Goal: Task Accomplishment & Management: Use online tool/utility

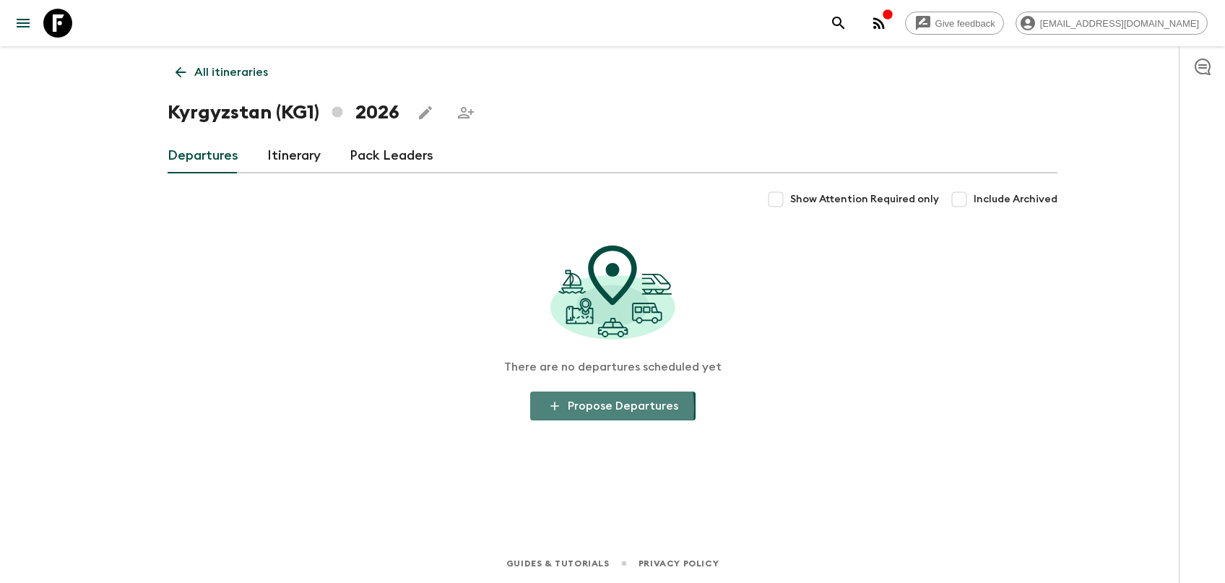
click at [566, 408] on button "Propose Departures" at bounding box center [612, 406] width 165 height 29
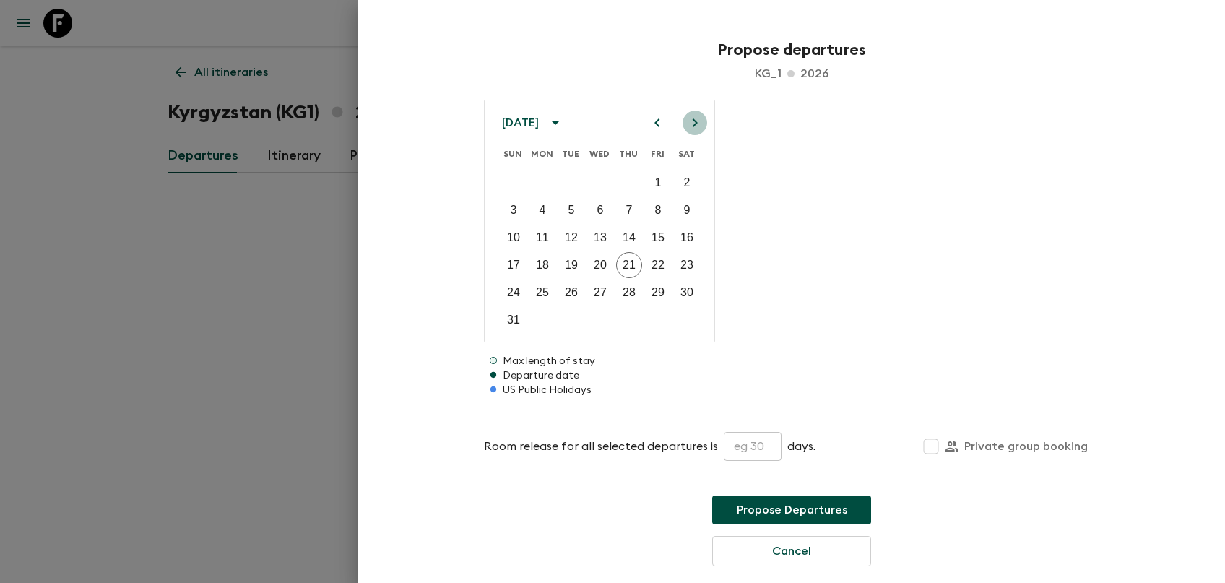
click at [691, 122] on icon "Next month" at bounding box center [694, 122] width 17 height 17
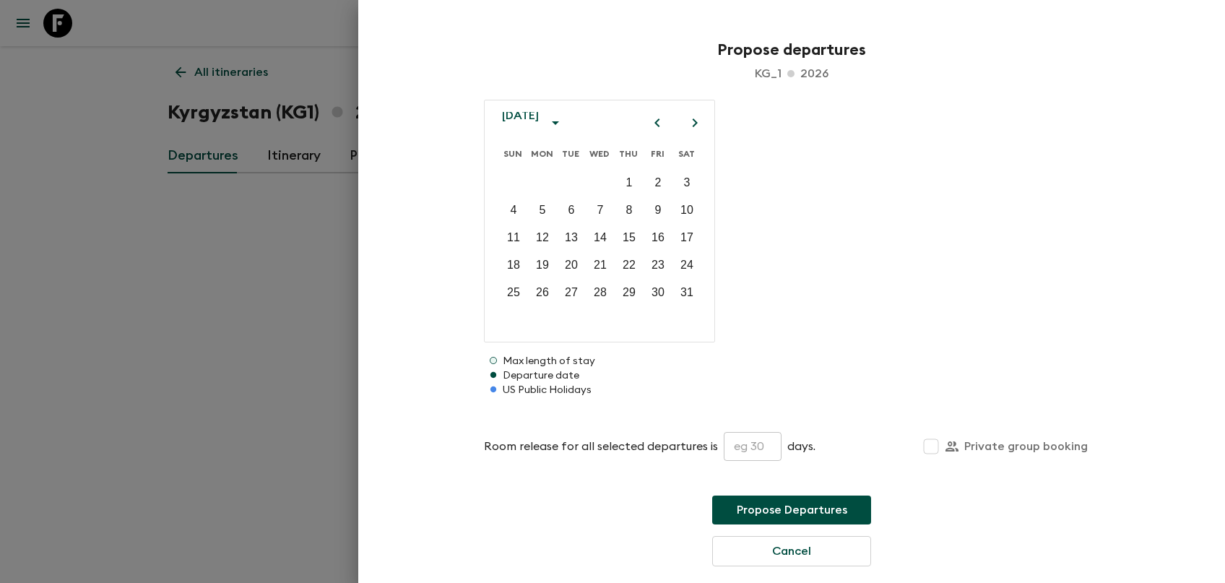
click at [691, 122] on icon "Next month" at bounding box center [694, 122] width 17 height 17
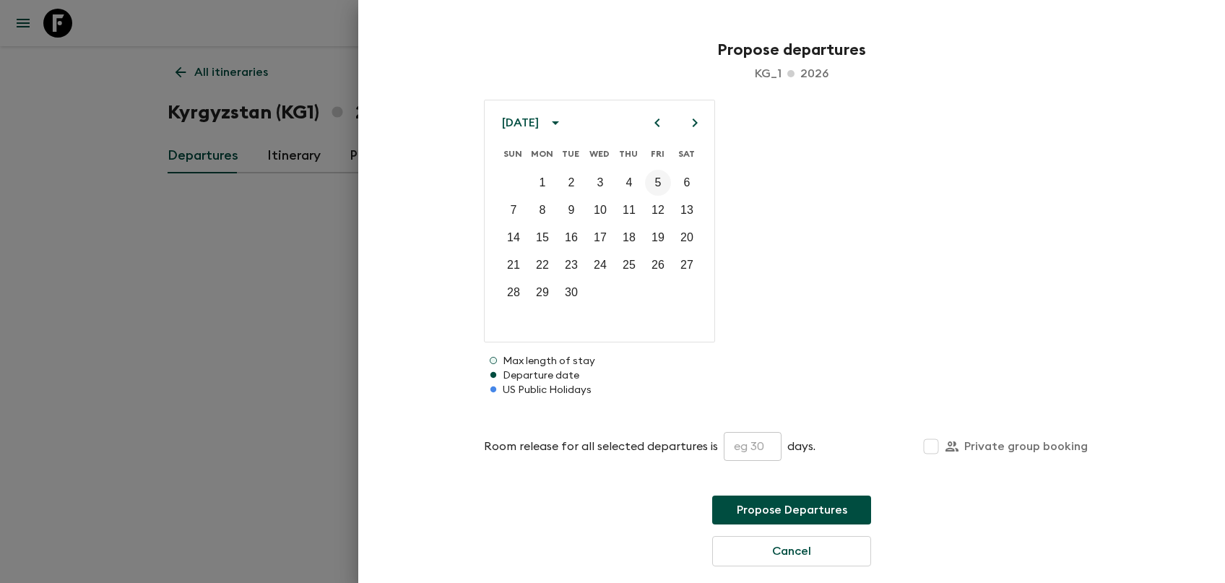
click at [655, 184] on p "5" at bounding box center [658, 182] width 7 height 17
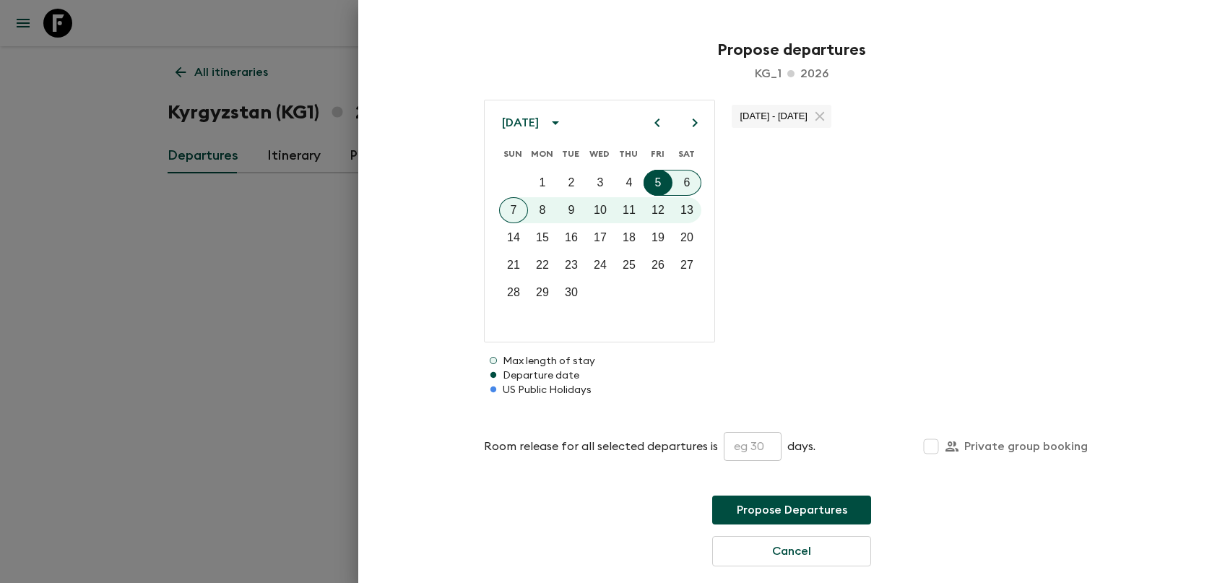
click at [747, 452] on input "text" at bounding box center [753, 446] width 58 height 29
type input "30"
click at [765, 506] on button "Propose Departures" at bounding box center [791, 510] width 159 height 29
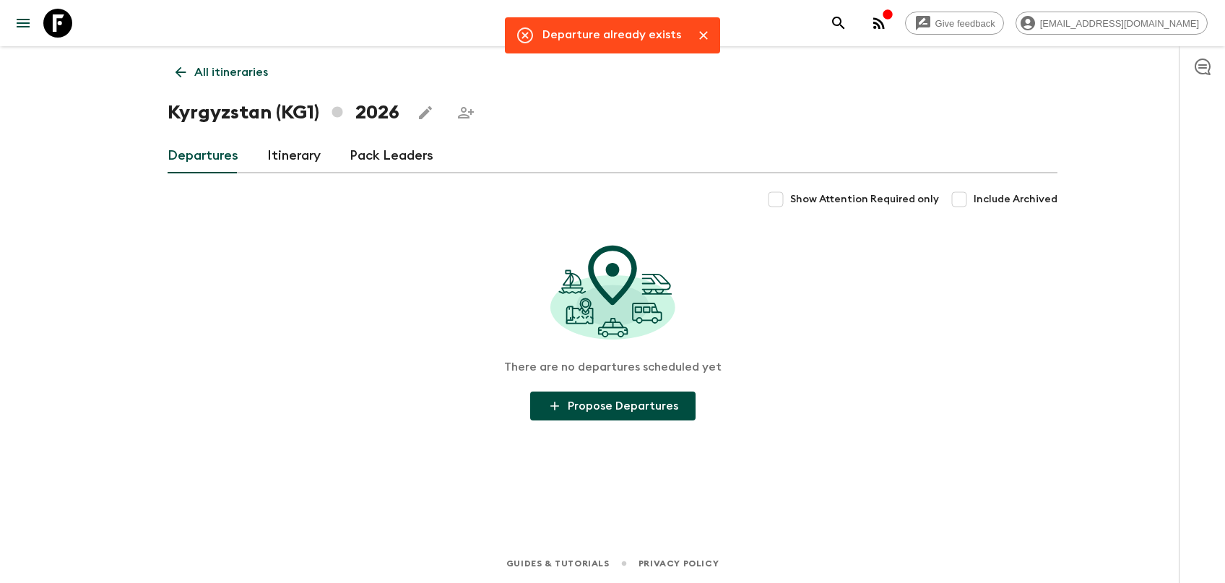
click at [251, 160] on div "Departures Itinerary Pack Leaders" at bounding box center [613, 156] width 890 height 35
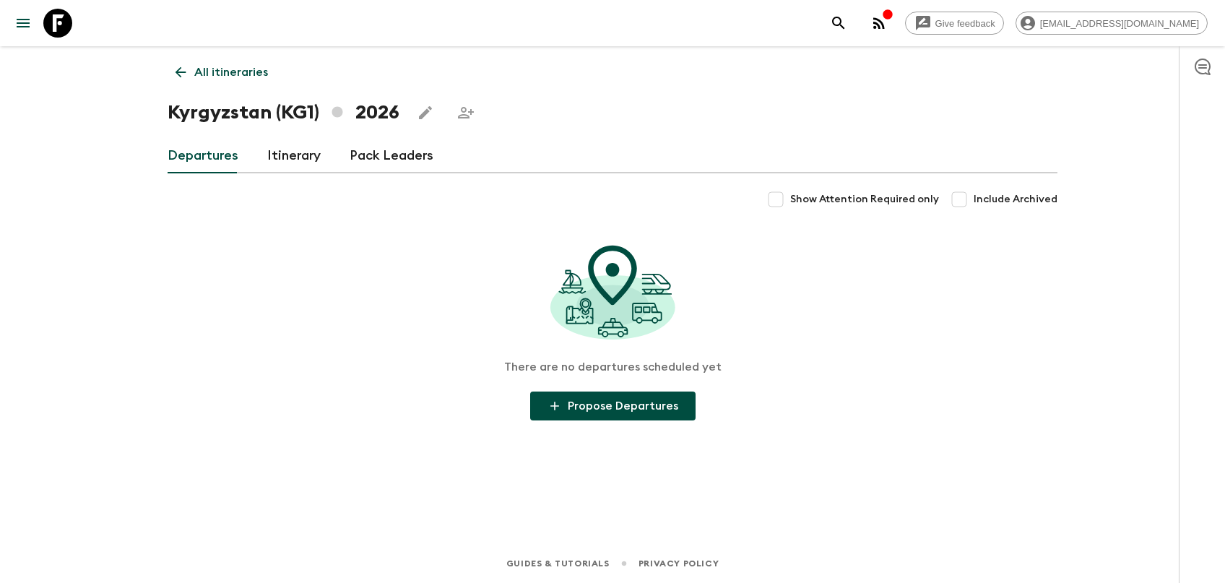
click at [309, 149] on link "Itinerary" at bounding box center [293, 156] width 53 height 35
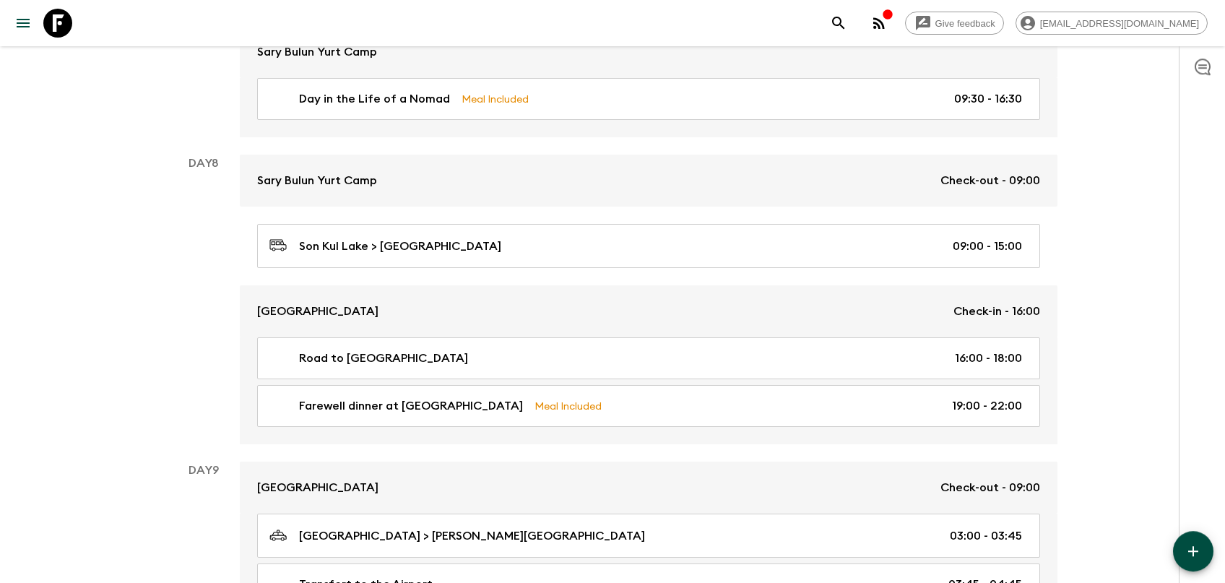
scroll to position [2226, 0]
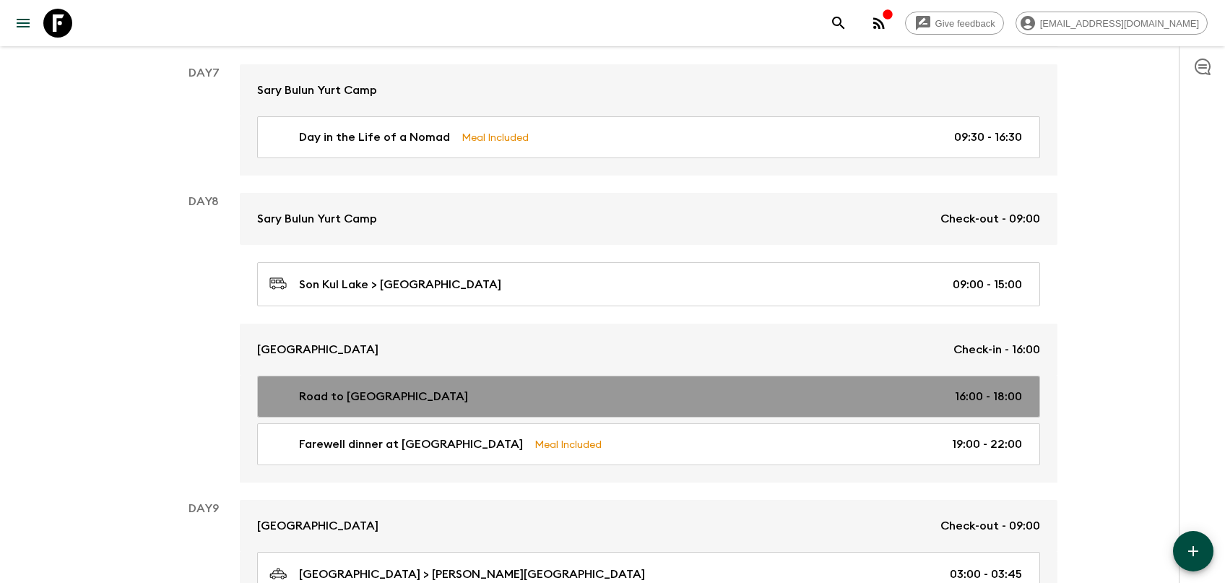
click at [405, 388] on div "Road to [GEOGRAPHIC_DATA] 16:00 - 18:00" at bounding box center [645, 396] width 753 height 17
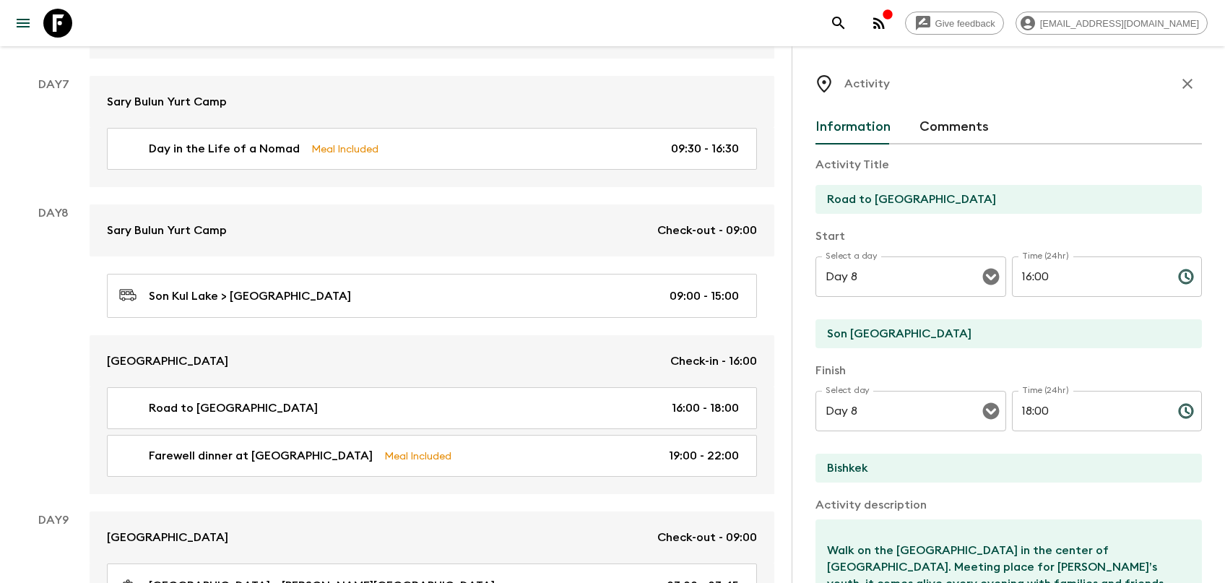
scroll to position [1996, 0]
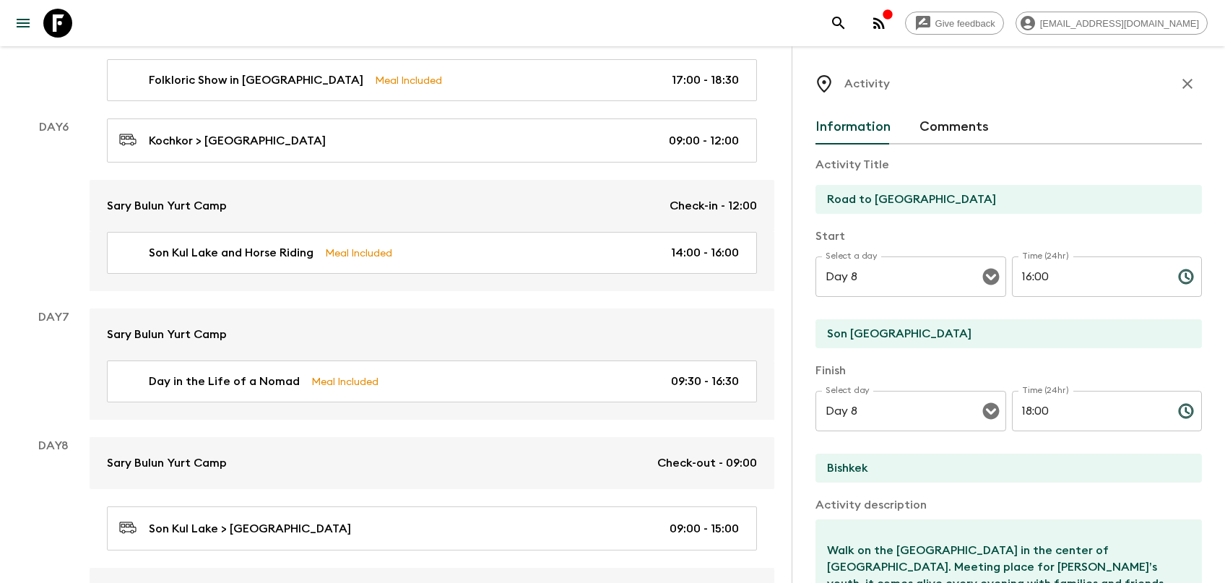
click at [1191, 75] on icon "button" at bounding box center [1187, 83] width 17 height 17
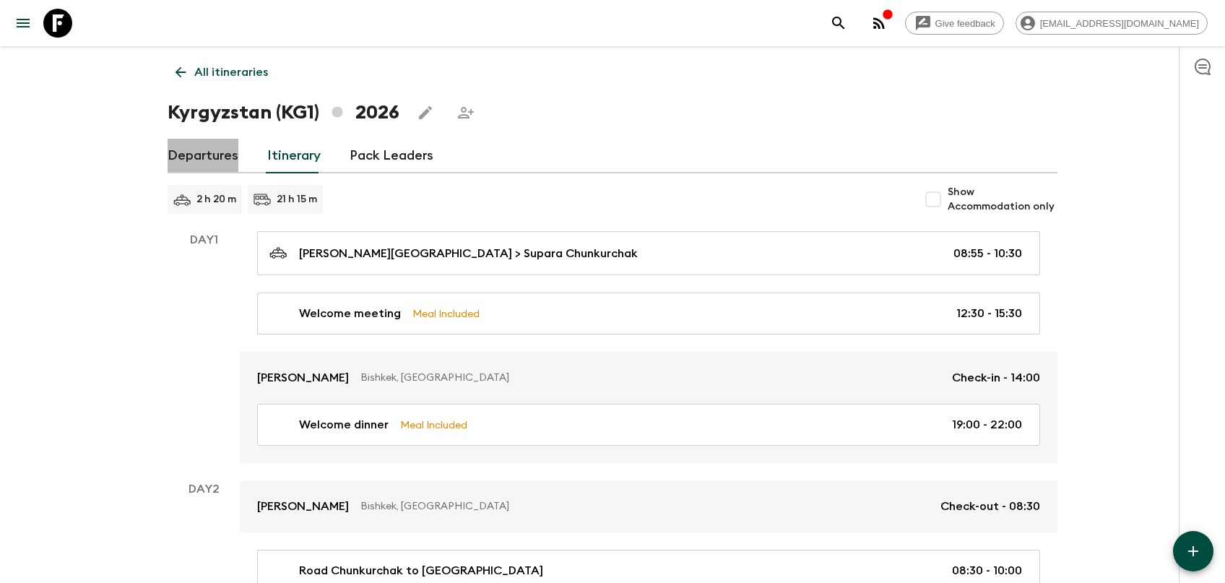
click at [227, 160] on link "Departures" at bounding box center [203, 156] width 71 height 35
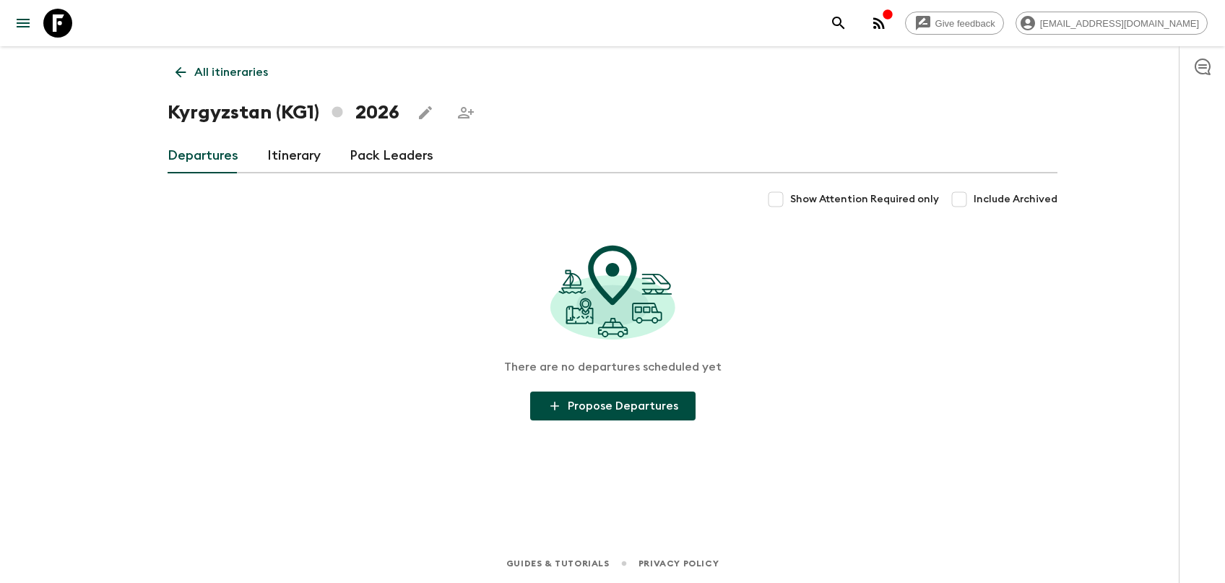
click at [590, 400] on button "Propose Departures" at bounding box center [612, 406] width 165 height 29
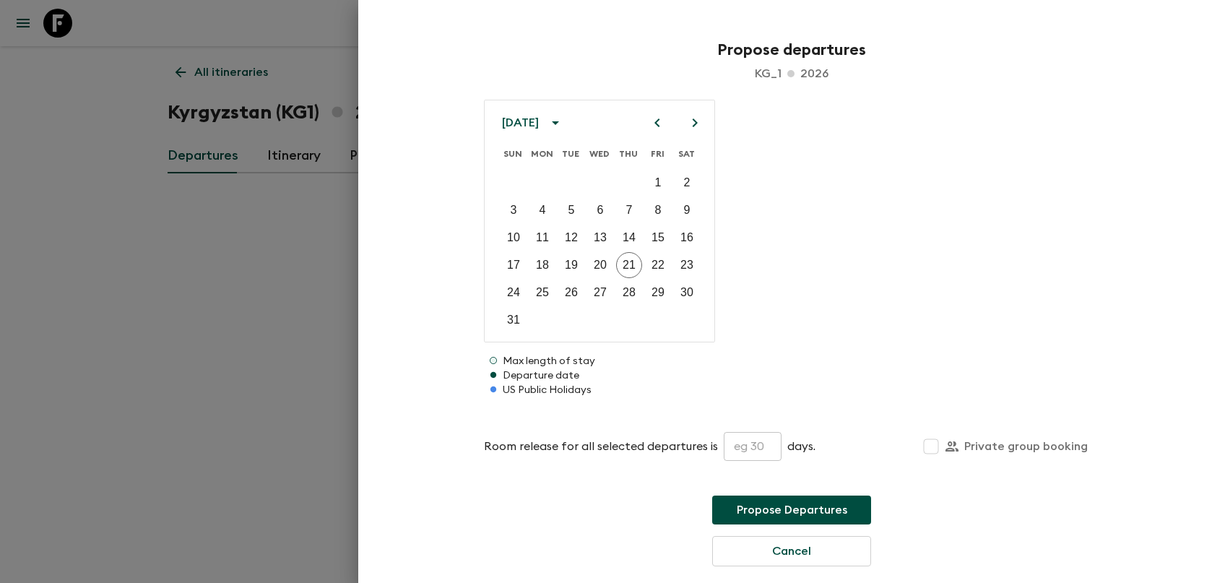
click at [694, 126] on icon "Next month" at bounding box center [695, 122] width 5 height 9
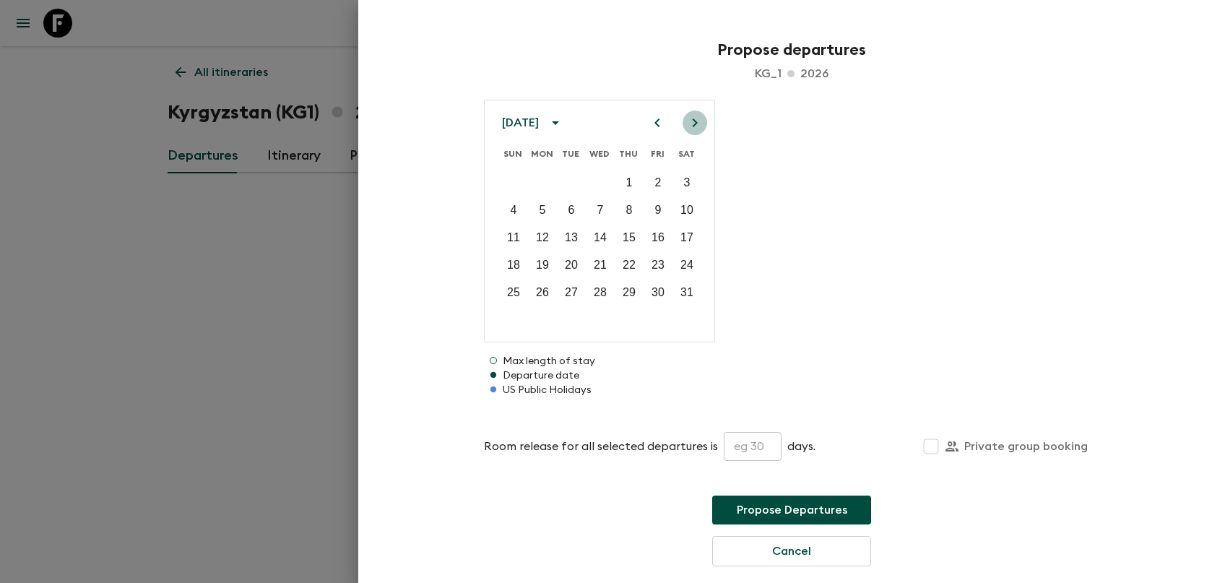
click at [694, 126] on icon "Next month" at bounding box center [695, 122] width 5 height 9
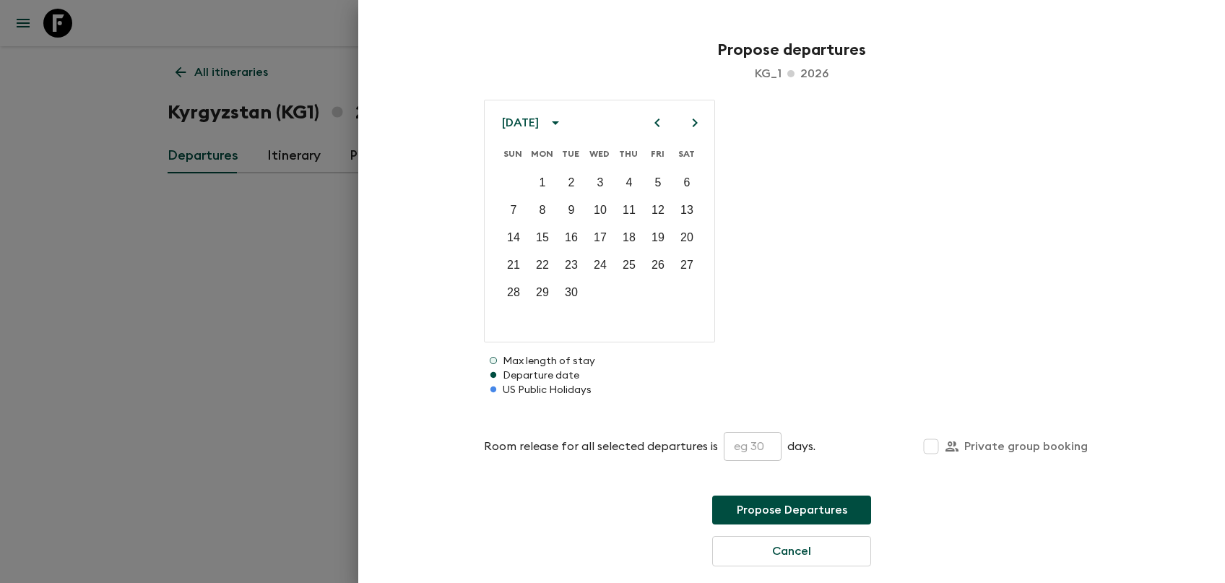
click at [694, 126] on icon "Next month" at bounding box center [695, 122] width 5 height 9
click at [657, 120] on icon "Previous month" at bounding box center [657, 122] width 17 height 17
click at [661, 178] on p "5" at bounding box center [658, 182] width 7 height 17
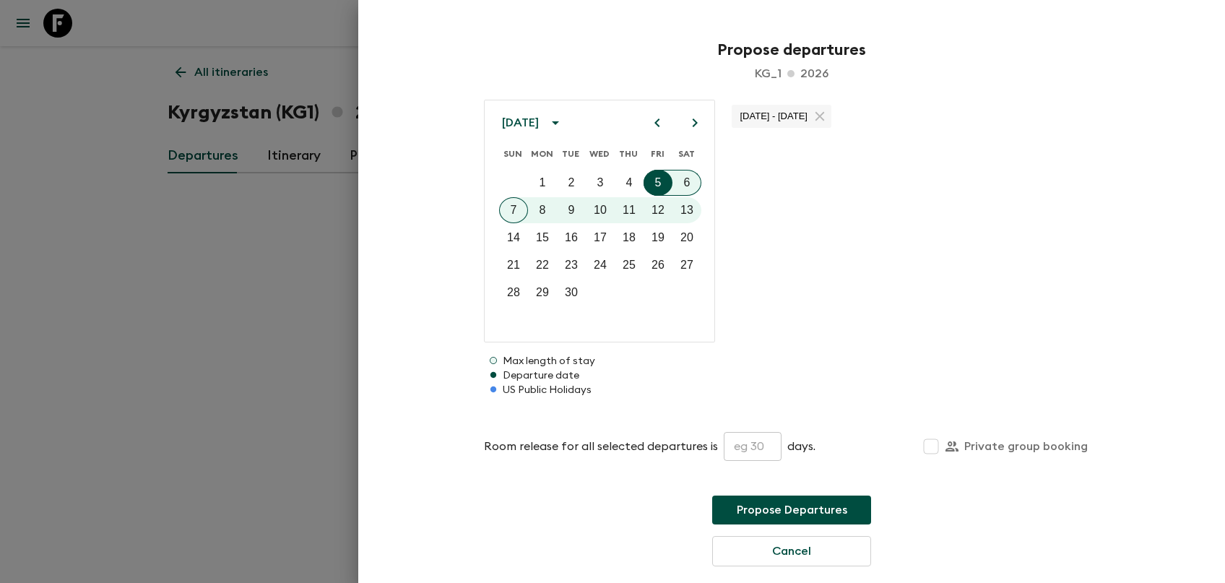
click at [736, 450] on input "text" at bounding box center [753, 446] width 58 height 29
type input "30"
click at [769, 509] on button "Propose Departures" at bounding box center [791, 510] width 159 height 29
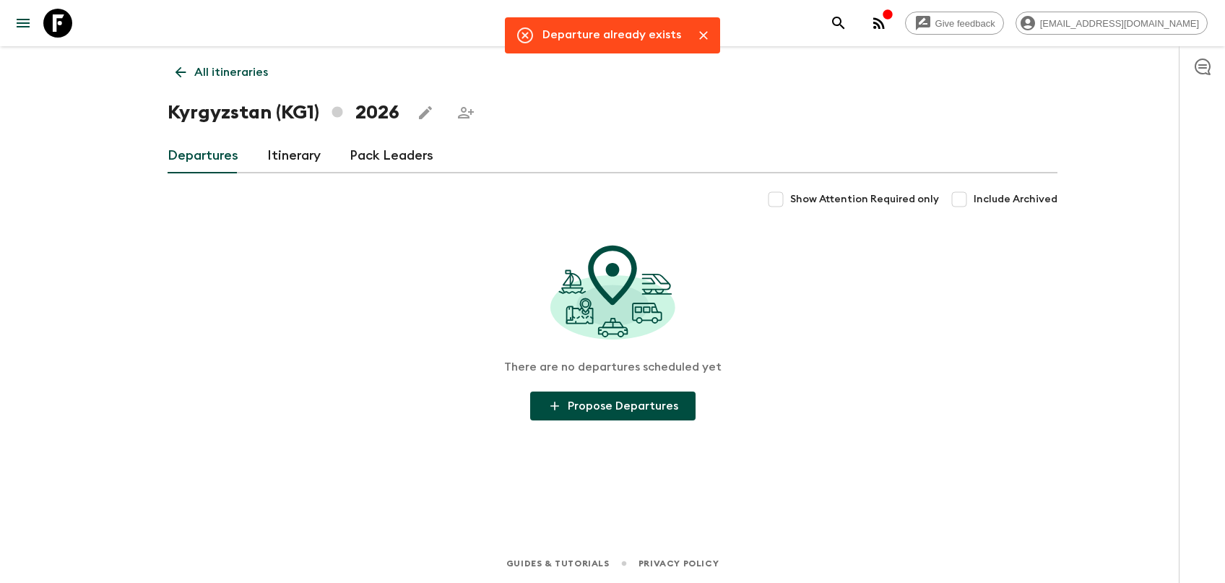
click at [424, 110] on icon "Edit this itinerary" at bounding box center [425, 112] width 17 height 17
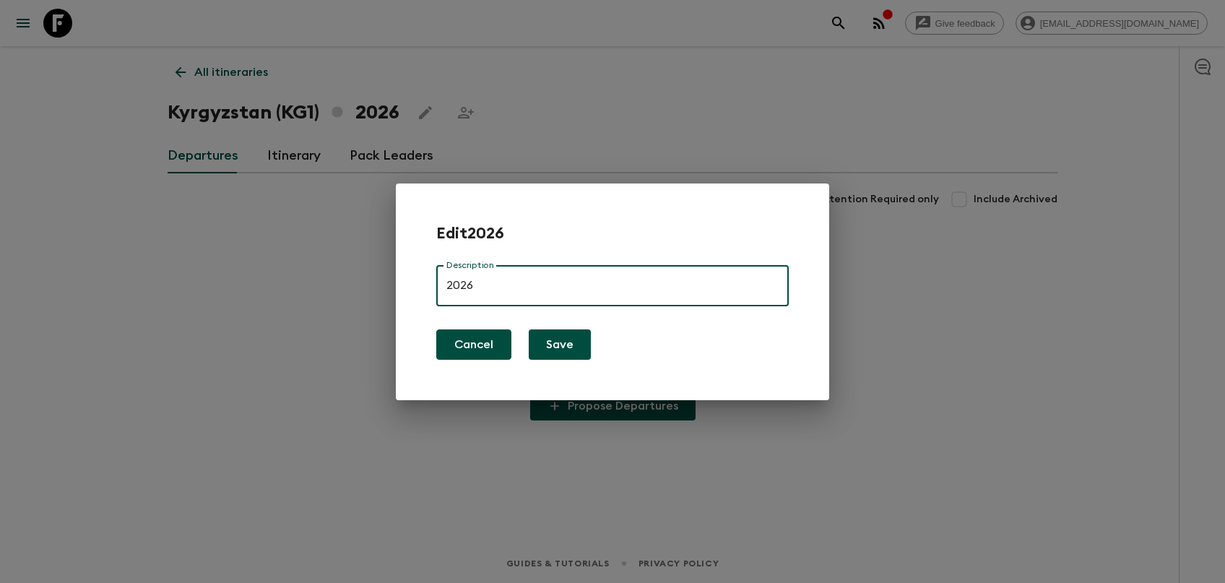
click at [491, 336] on button "Cancel" at bounding box center [473, 344] width 75 height 30
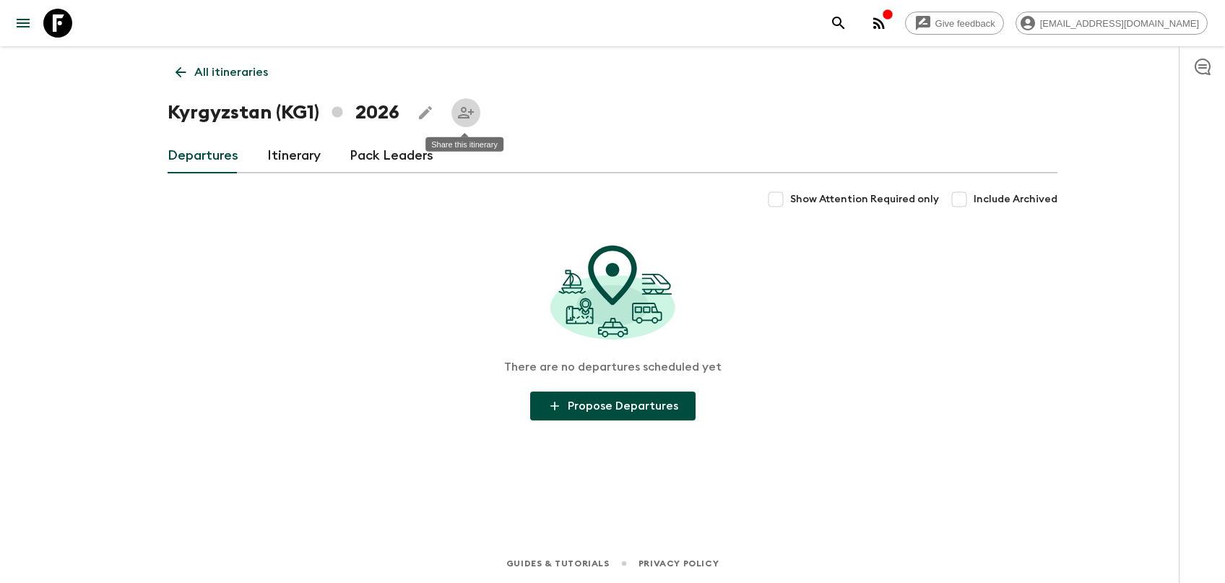
click at [467, 111] on icon "Share this itinerary" at bounding box center [465, 112] width 17 height 17
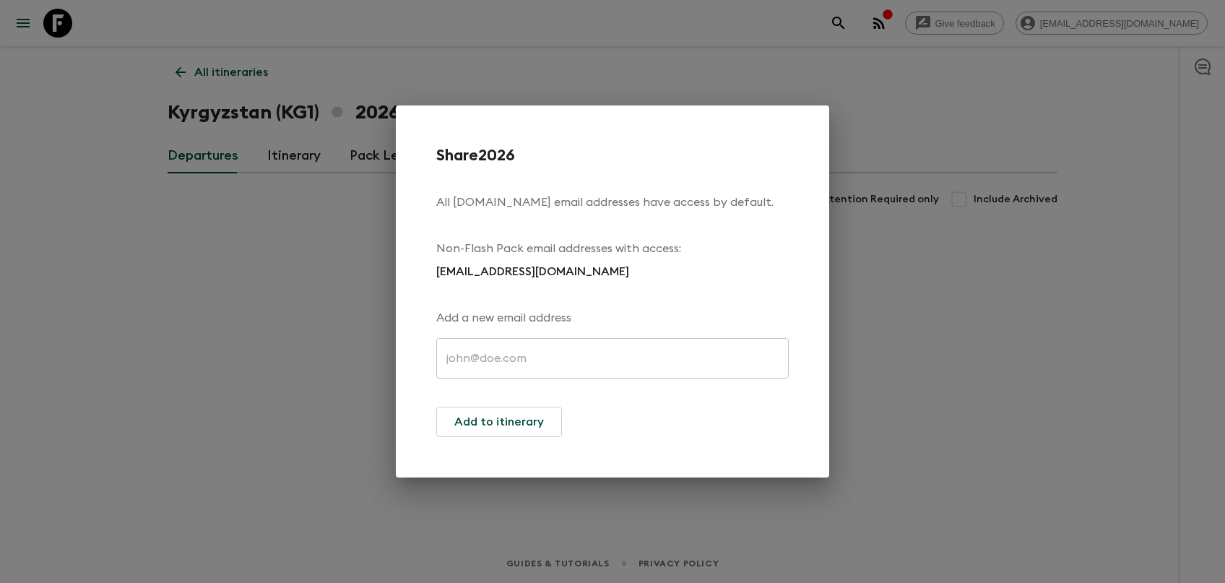
click at [326, 260] on div "Share 2026 All [DOMAIN_NAME] email addresses have access by default. Non-Flash …" at bounding box center [612, 291] width 1225 height 583
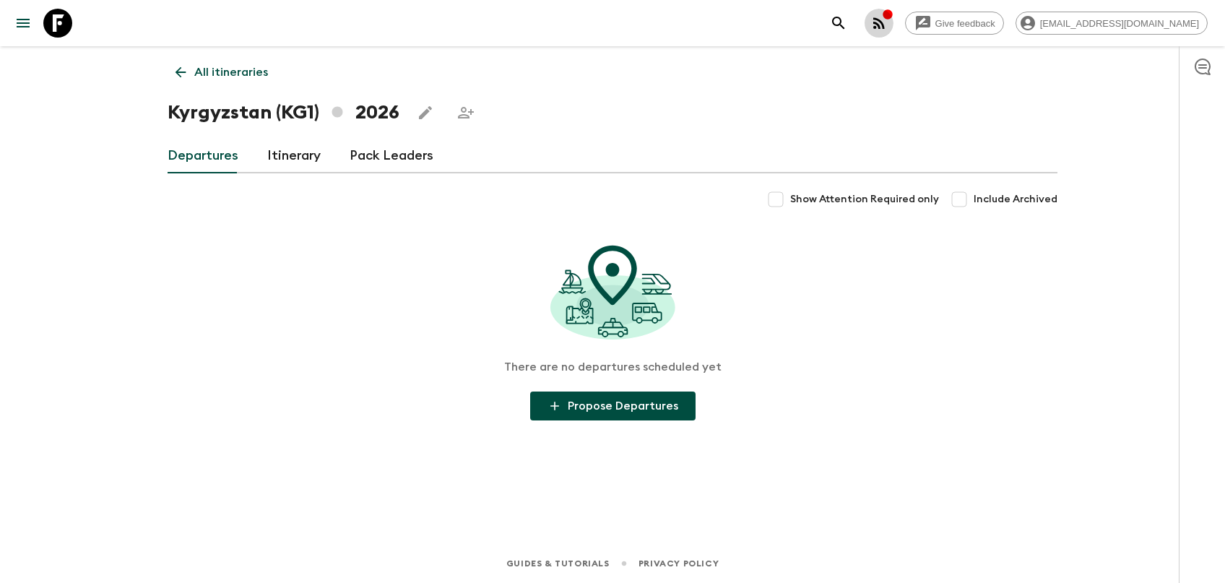
click at [892, 12] on icon "button" at bounding box center [887, 13] width 9 height 9
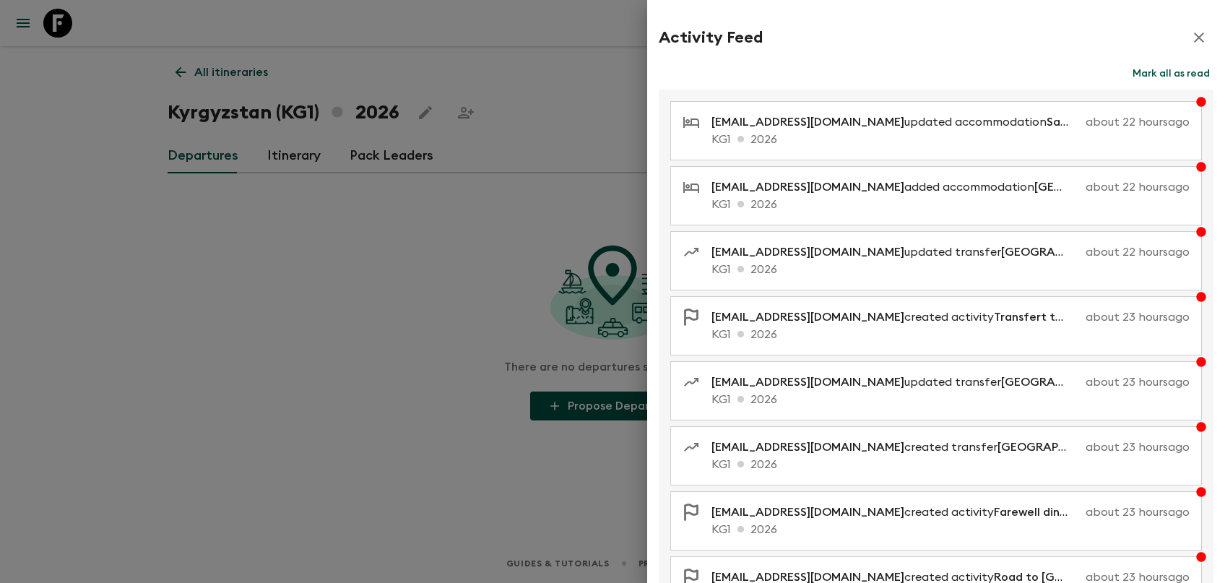
click at [475, 341] on div at bounding box center [612, 291] width 1225 height 583
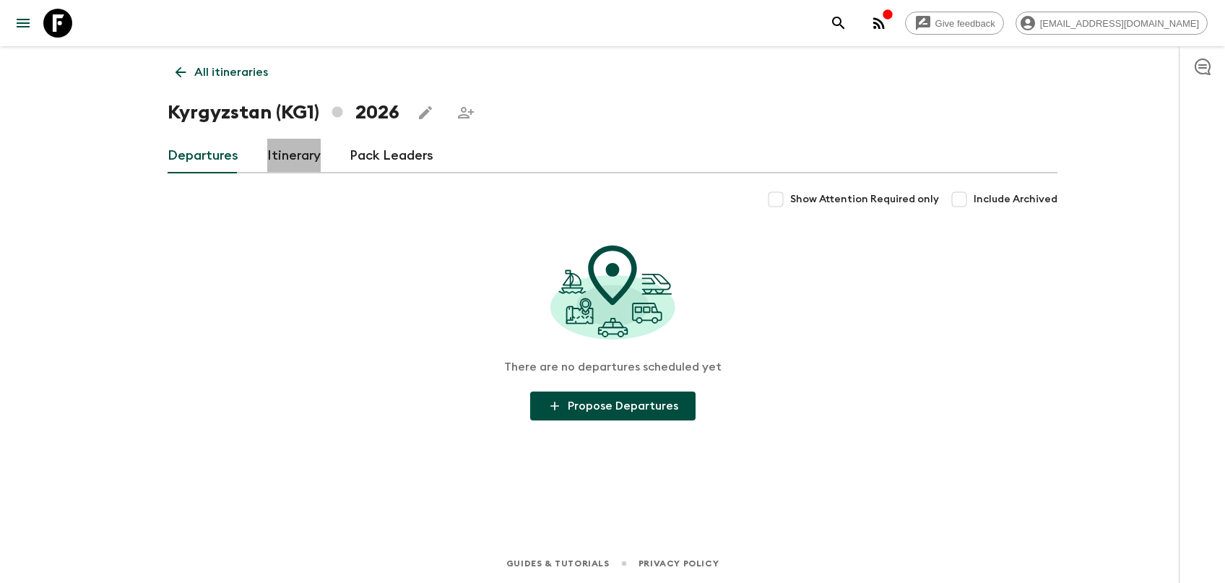
click at [298, 155] on link "Itinerary" at bounding box center [293, 156] width 53 height 35
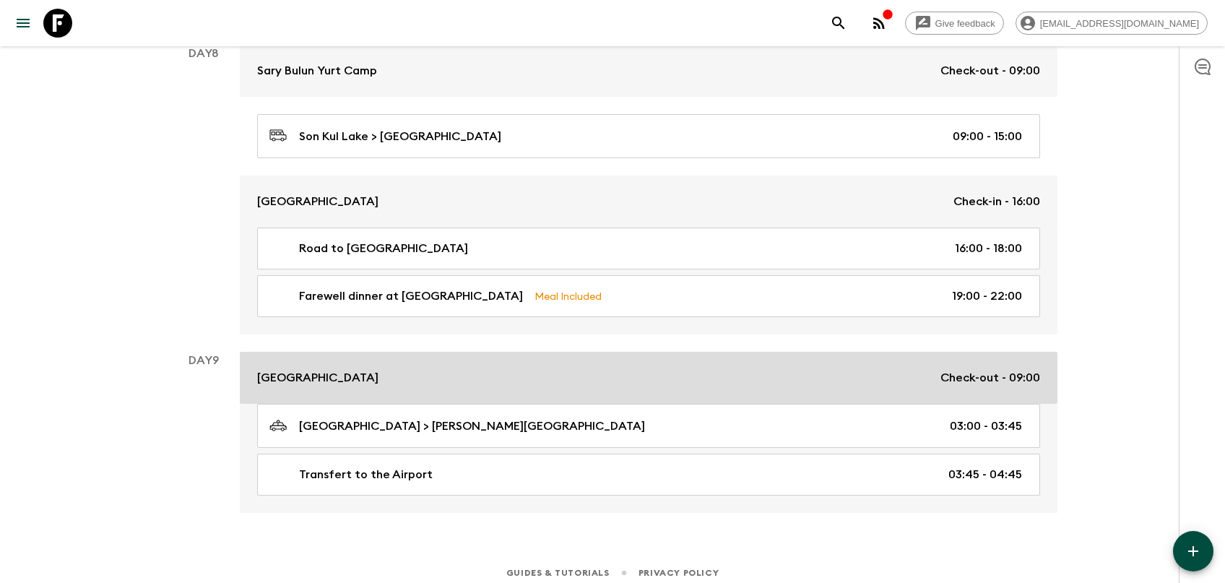
scroll to position [2379, 0]
